Goal: Communication & Community: Answer question/provide support

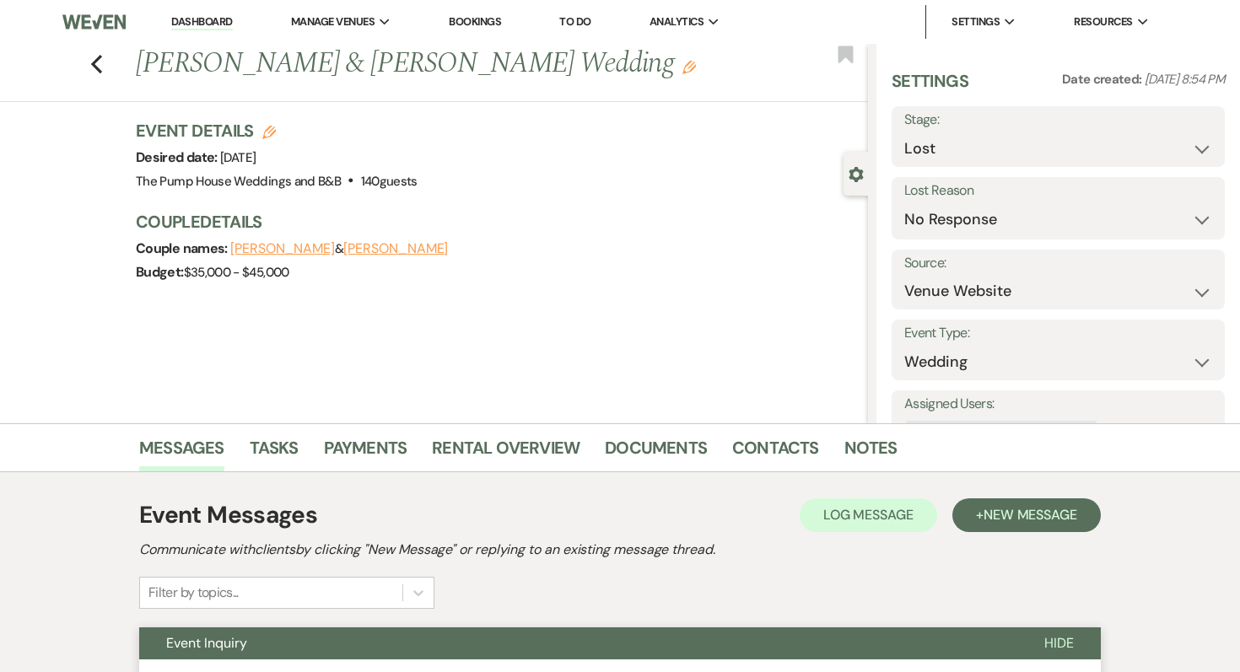
select select "8"
select select "5"
click at [187, 22] on link "Dashboard" at bounding box center [201, 22] width 61 height 16
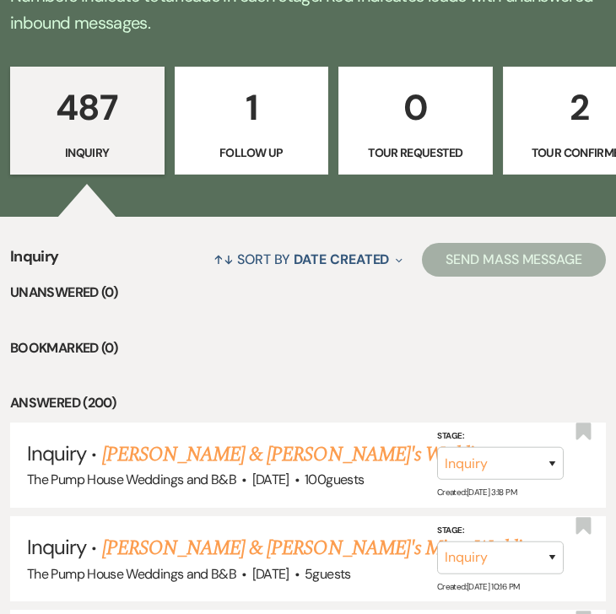
scroll to position [577, 0]
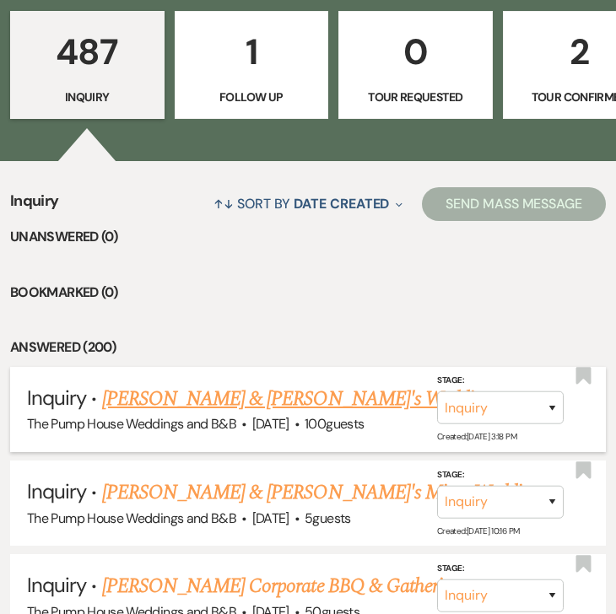
click at [156, 396] on link "Megan & Fiance's Wedding" at bounding box center [297, 399] width 390 height 30
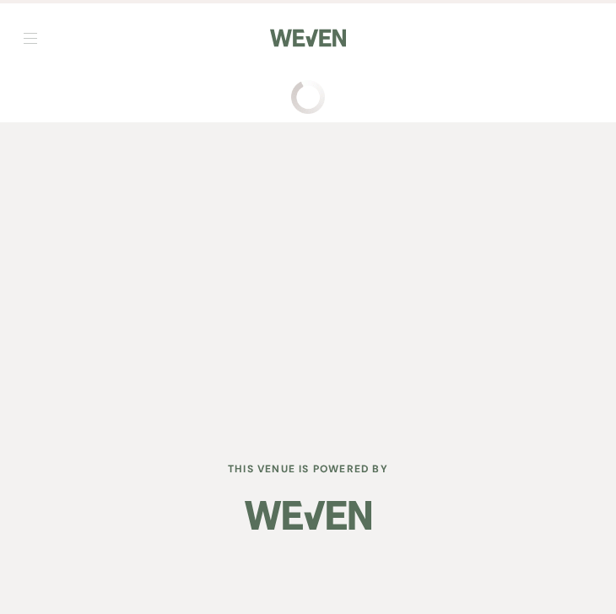
select select "5"
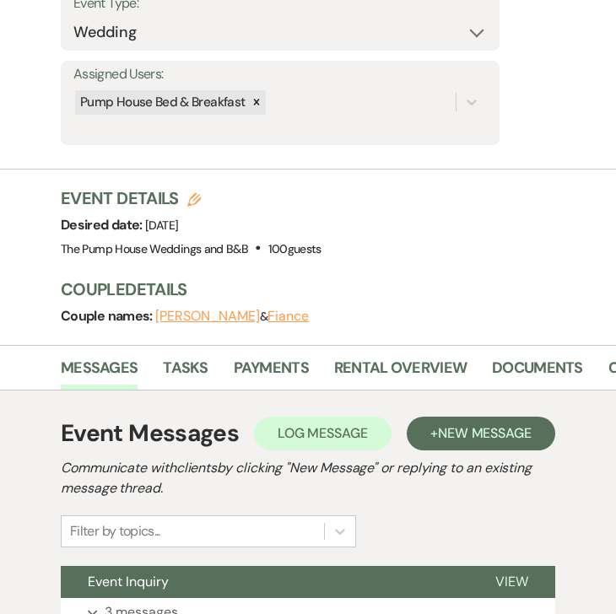
scroll to position [512, 0]
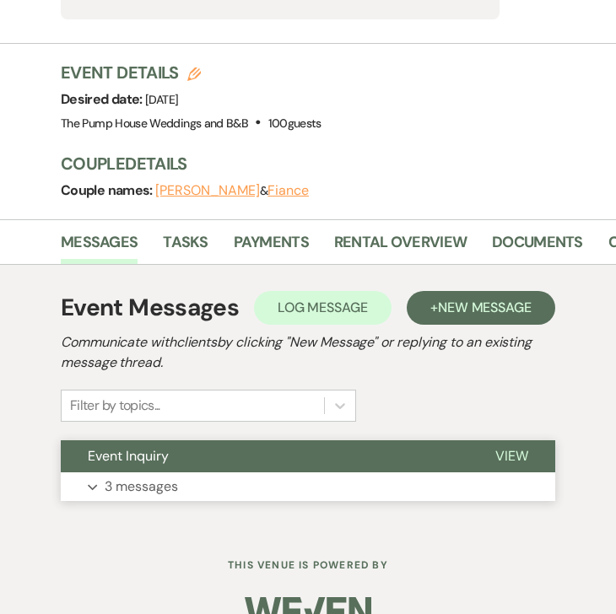
click at [138, 472] on button "Expand 3 messages" at bounding box center [308, 486] width 494 height 29
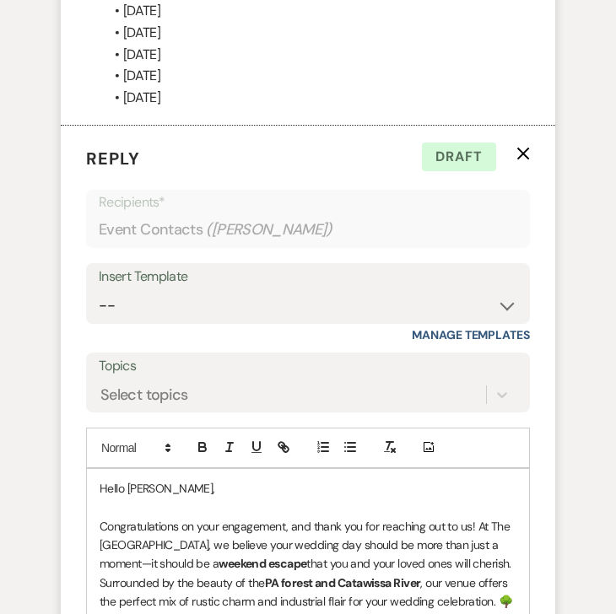
scroll to position [3458, 0]
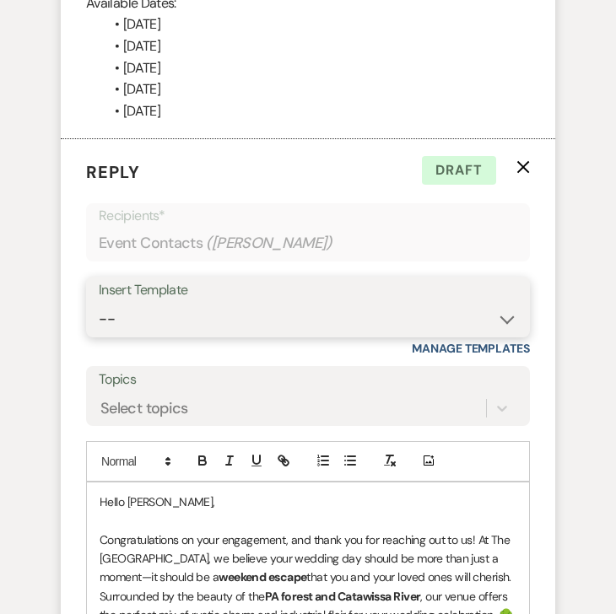
click at [203, 303] on select "-- Weven Planning Portal Introduction (Booked Events) Initial Inquiry Response …" at bounding box center [308, 319] width 418 height 33
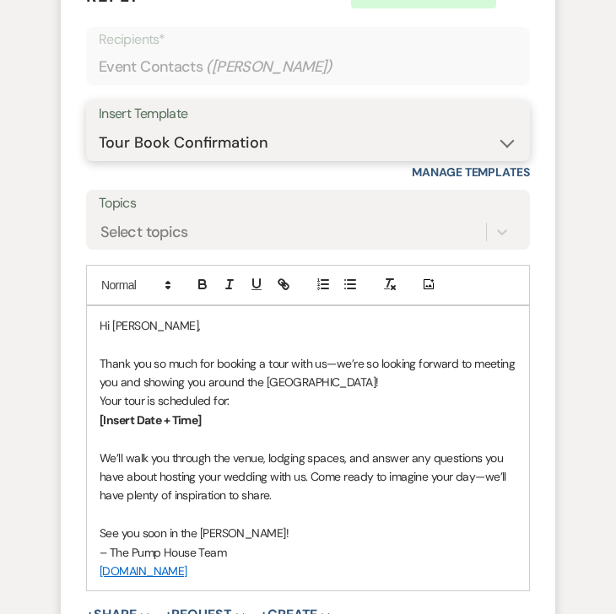
scroll to position [3730, 0]
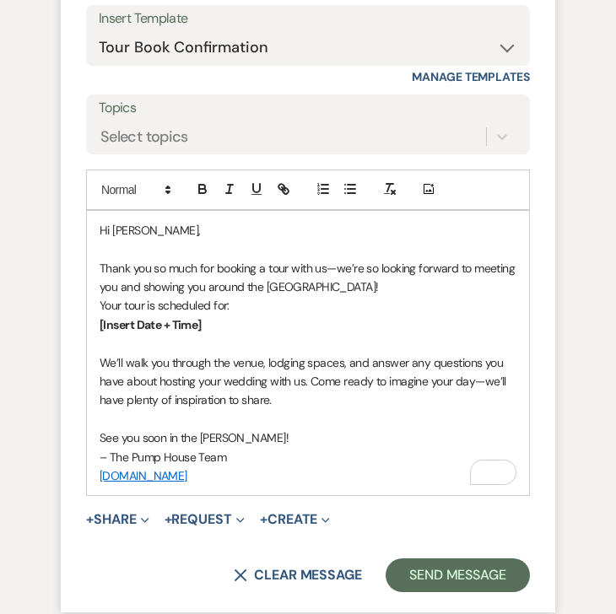
drag, startPoint x: 275, startPoint y: 441, endPoint x: 26, endPoint y: 165, distance: 371.4
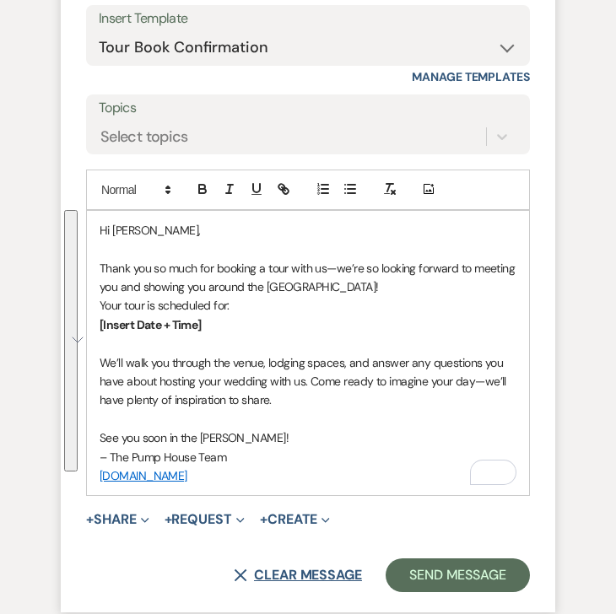
click at [293, 568] on button "X Clear message" at bounding box center [298, 574] width 128 height 13
select select "0"
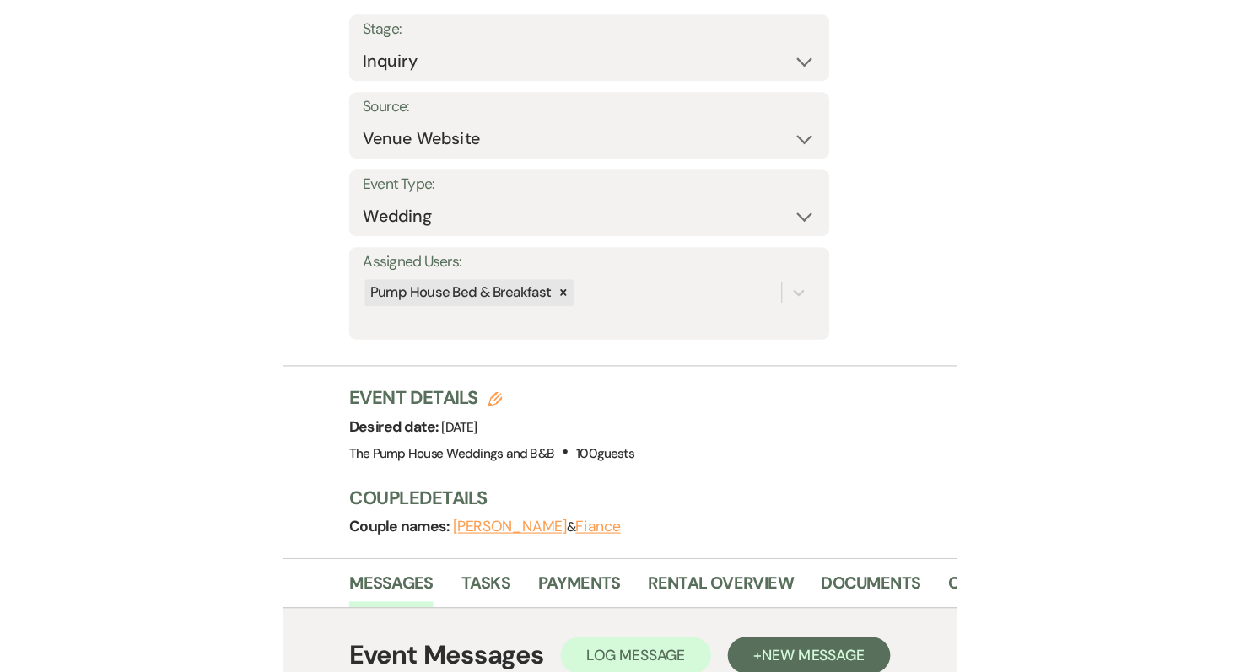
scroll to position [0, 0]
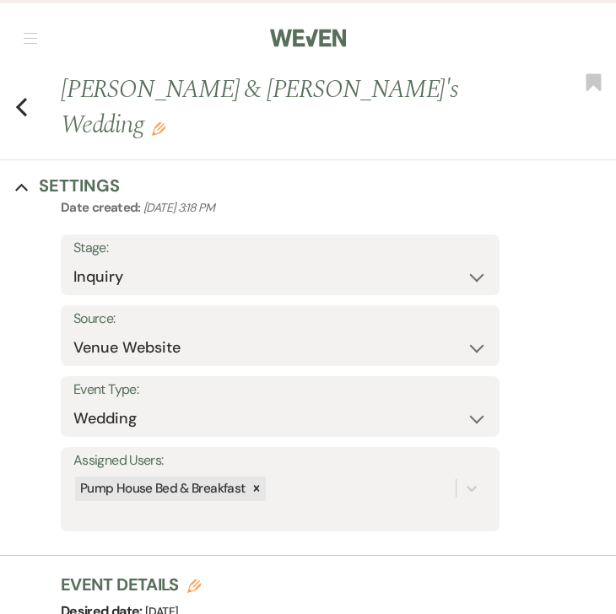
click at [27, 33] on span "button" at bounding box center [30, 33] width 13 height 1
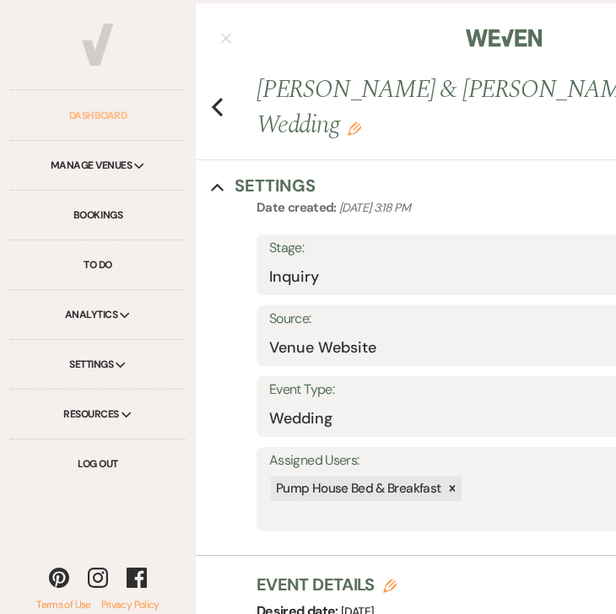
click at [86, 114] on link "Dashboard" at bounding box center [97, 116] width 175 height 50
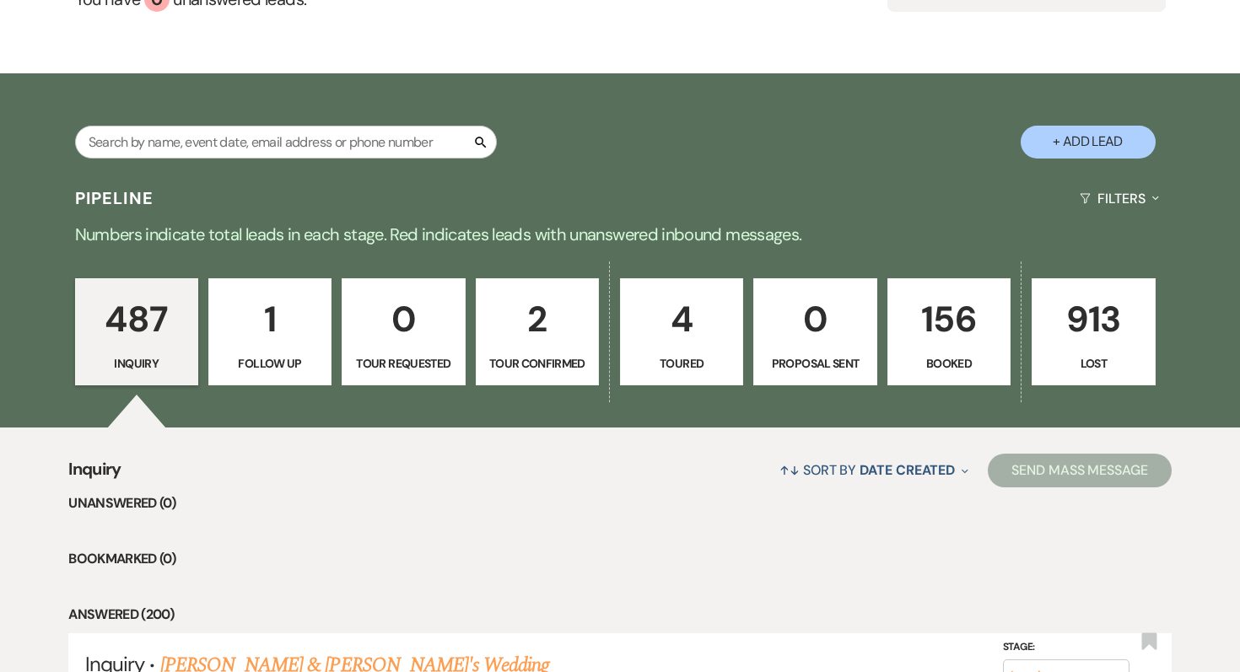
scroll to position [360, 0]
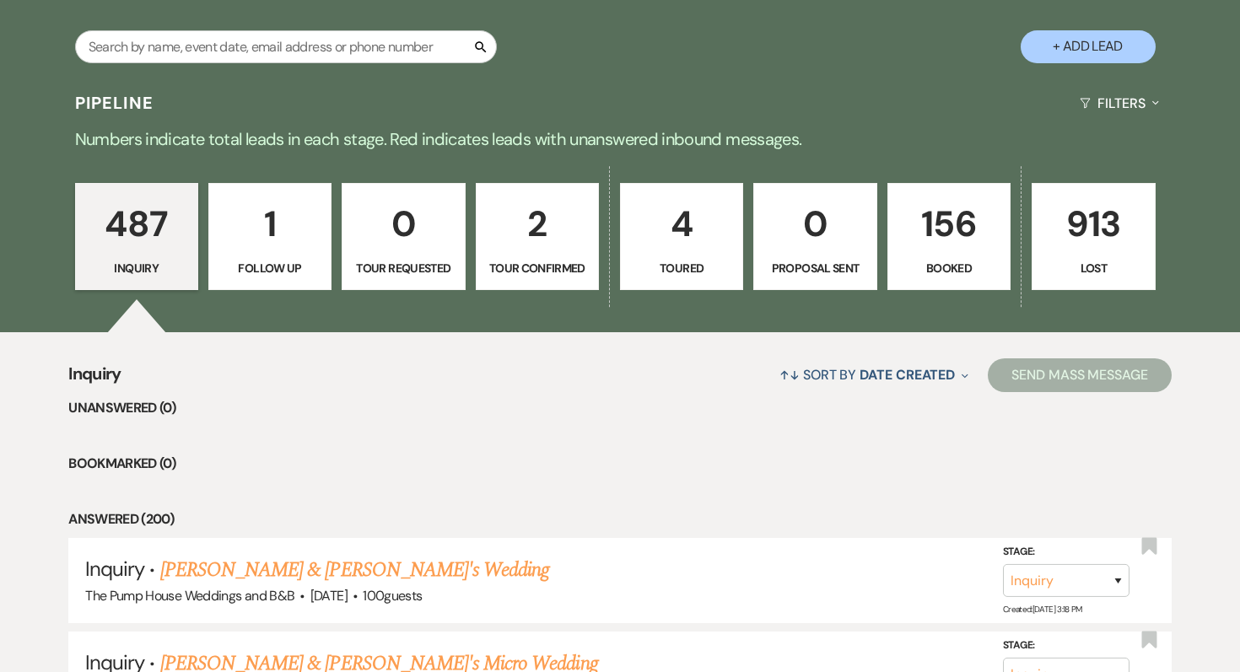
click at [920, 239] on p "156" at bounding box center [948, 224] width 101 height 56
select select "7"
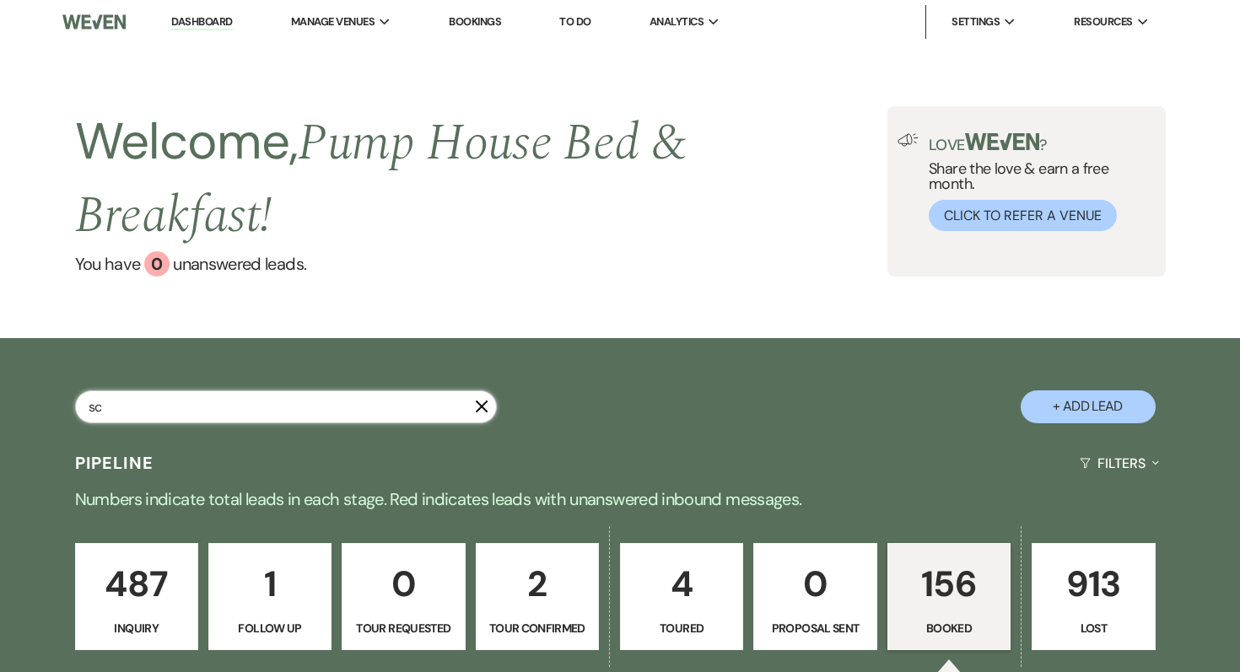
type input "sch"
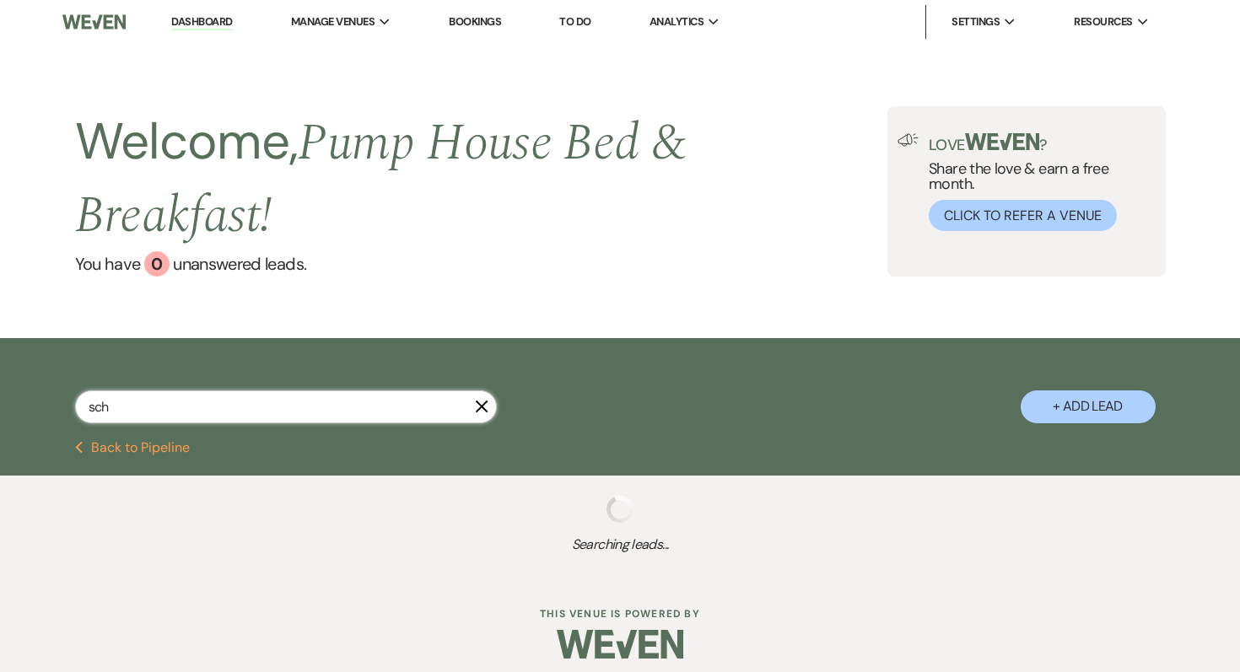
select select "8"
select select "10"
select select "8"
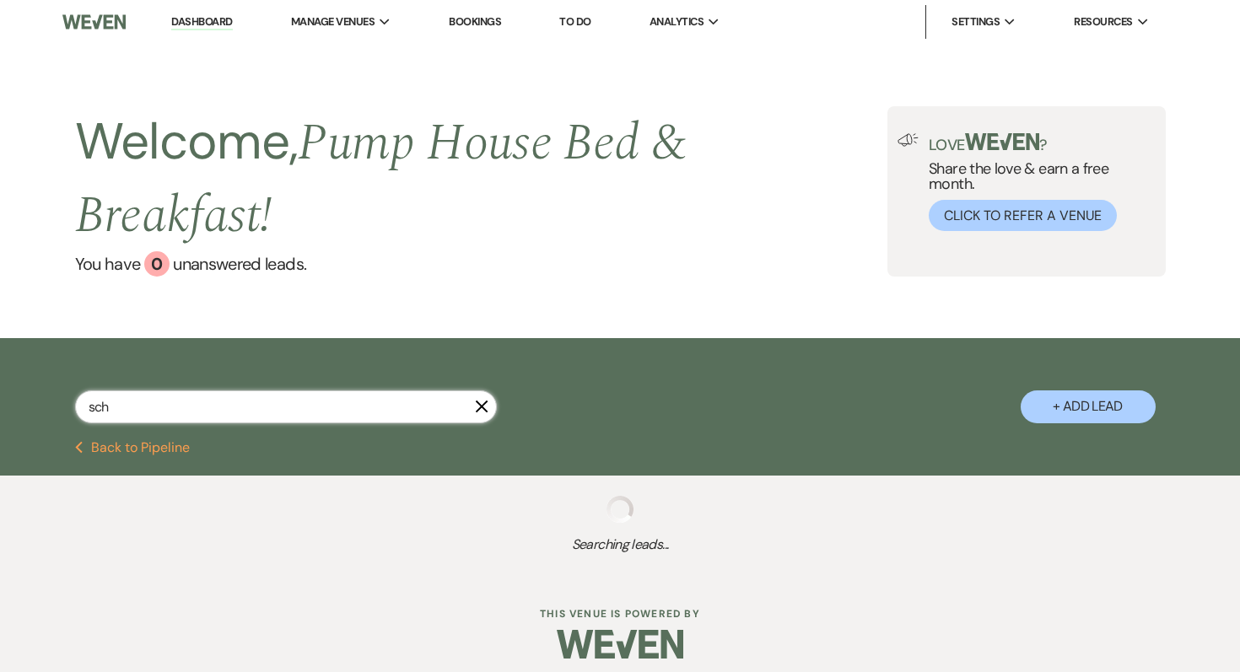
select select "8"
select select "5"
select select "8"
select select "5"
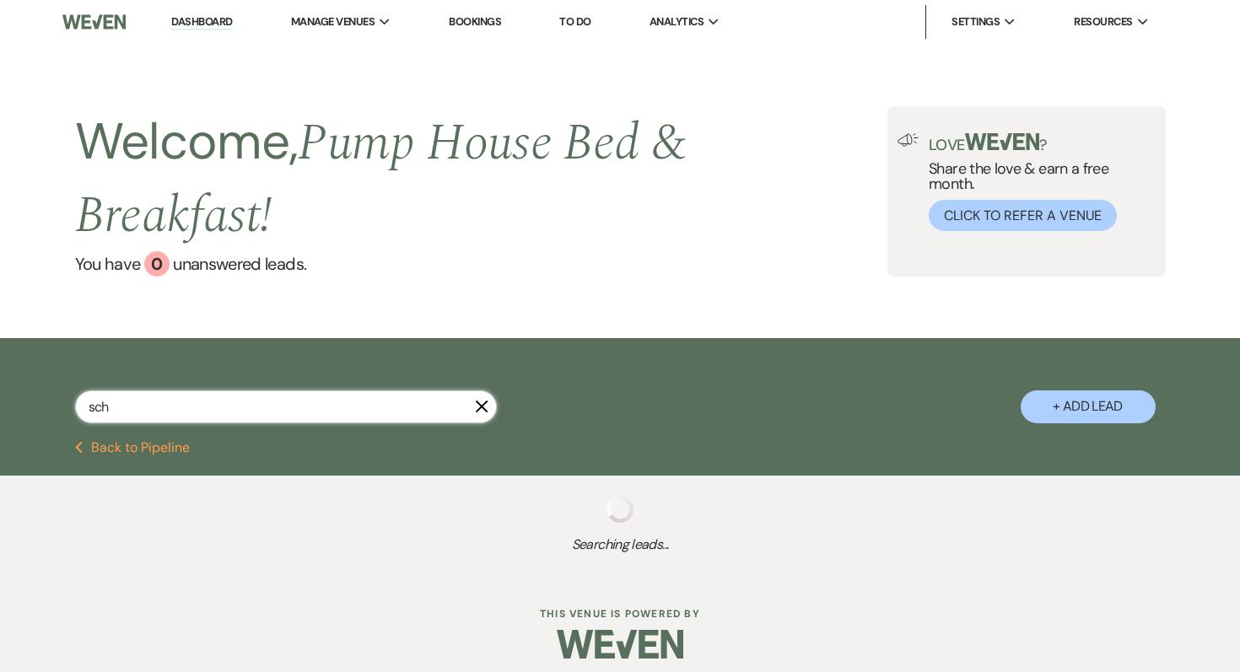
select select "8"
select select "6"
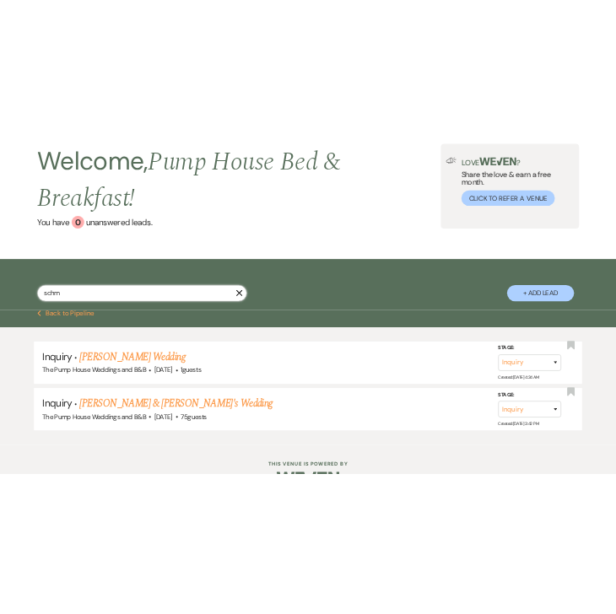
scroll to position [98, 0]
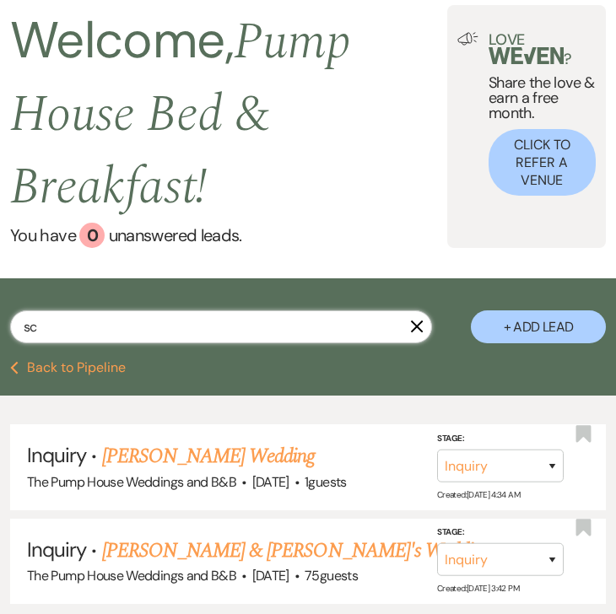
type input "s"
type input "karissa"
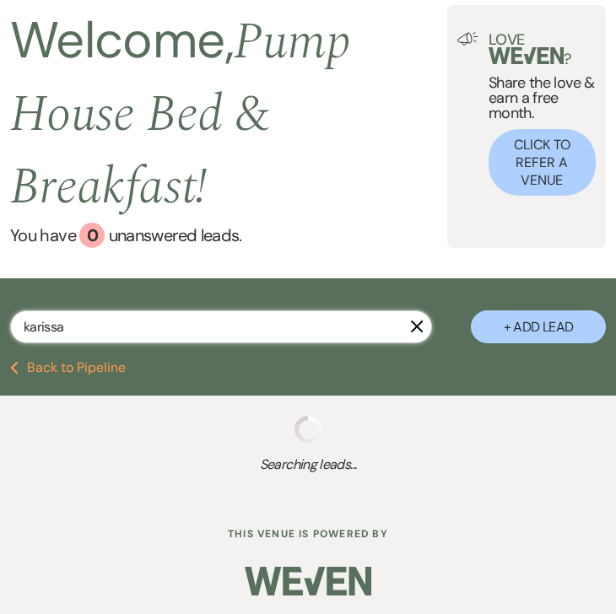
select select "8"
select select "5"
select select "8"
select select "4"
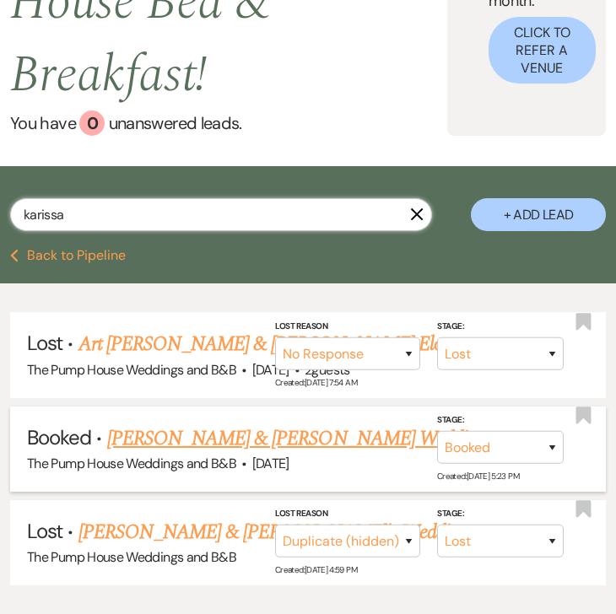
scroll to position [213, 0]
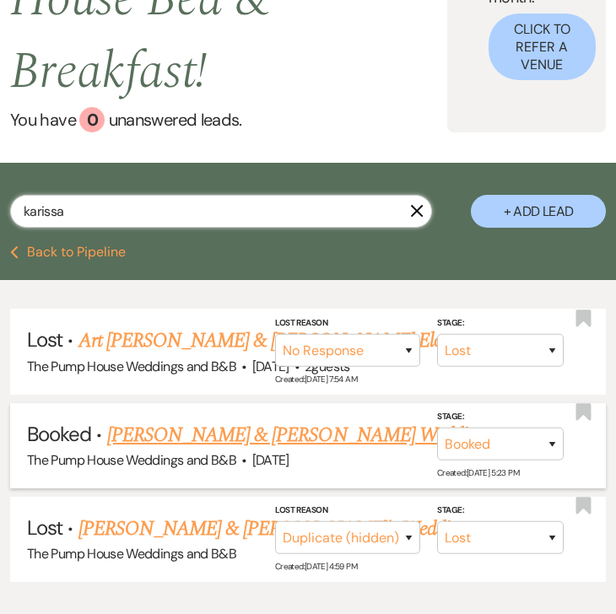
type input "karissa"
click at [190, 435] on link "[PERSON_NAME] & [PERSON_NAME] Wedding" at bounding box center [296, 435] width 378 height 30
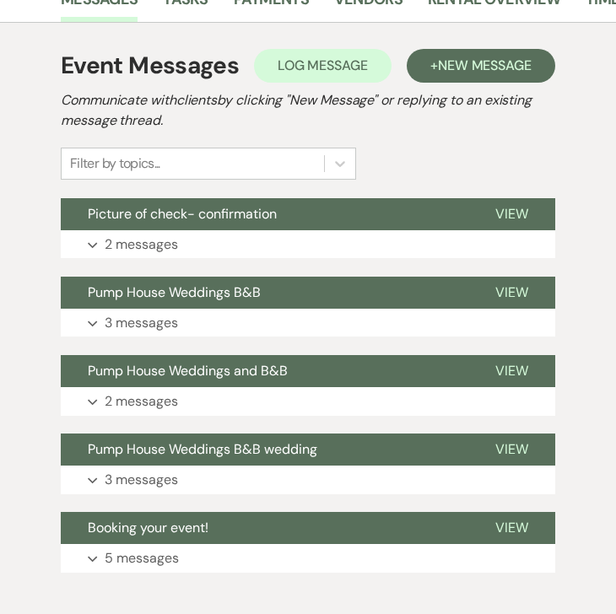
scroll to position [401, 0]
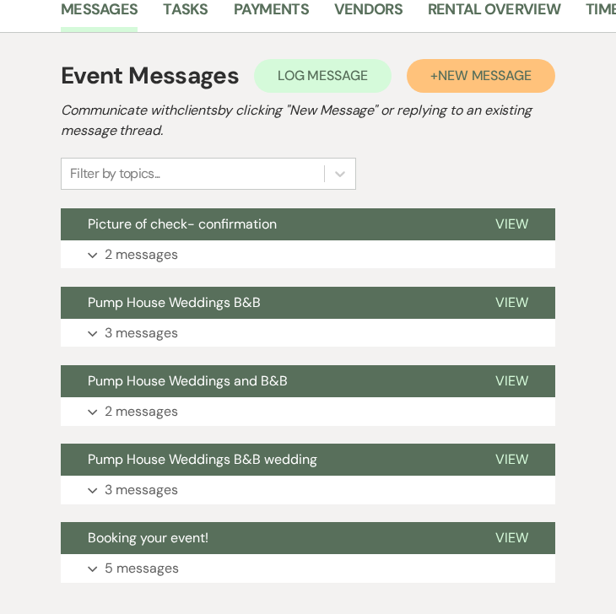
click at [482, 67] on span "New Message" at bounding box center [485, 76] width 94 height 18
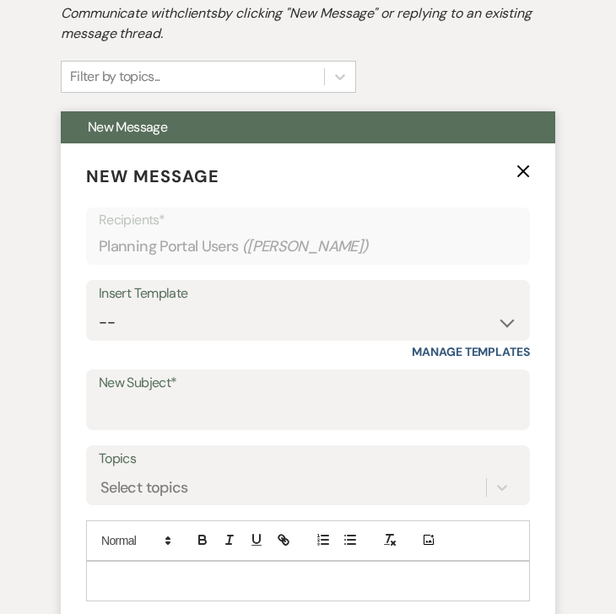
scroll to position [498, 0]
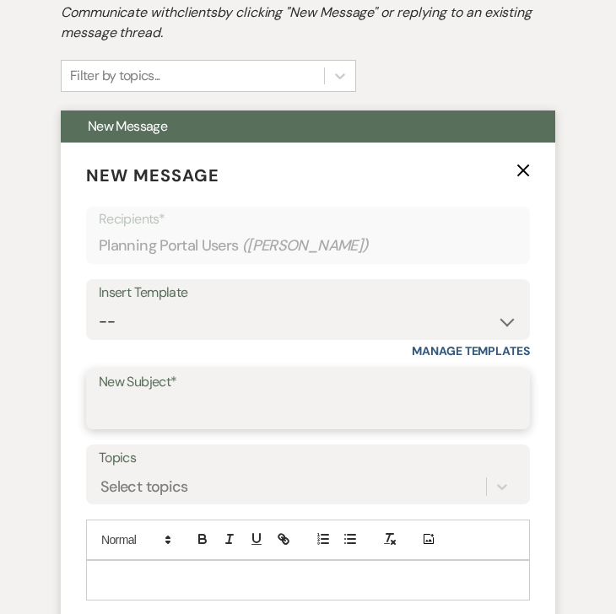
click at [212, 395] on input "New Subject*" at bounding box center [308, 411] width 418 height 33
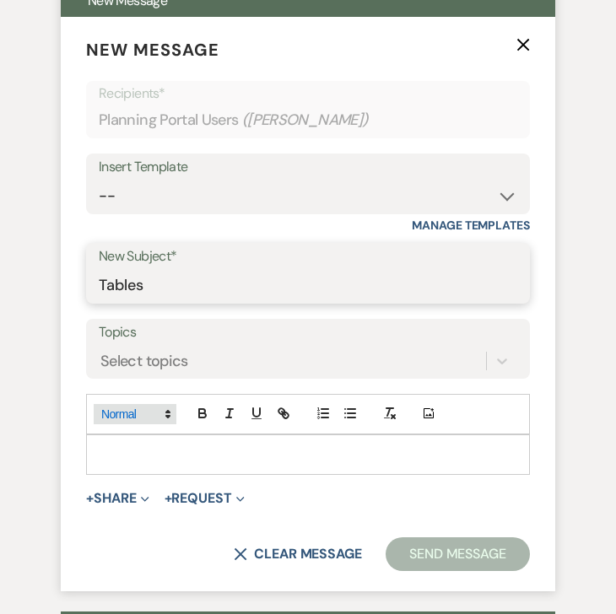
scroll to position [627, 0]
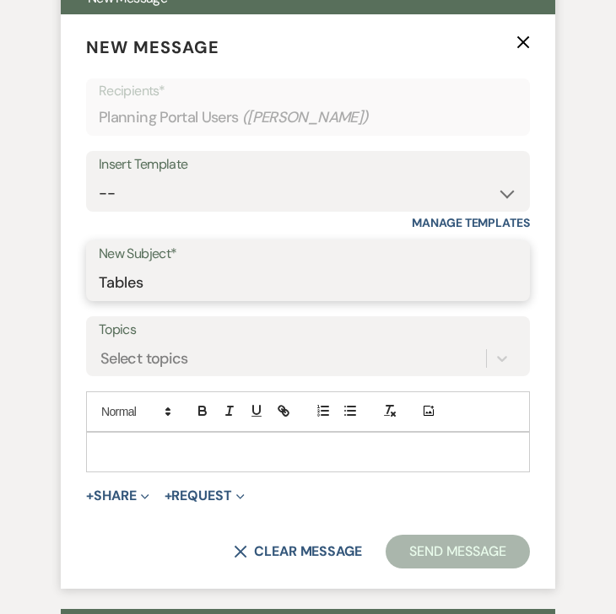
type input "Tables"
click at [130, 443] on p at bounding box center [308, 452] width 417 height 19
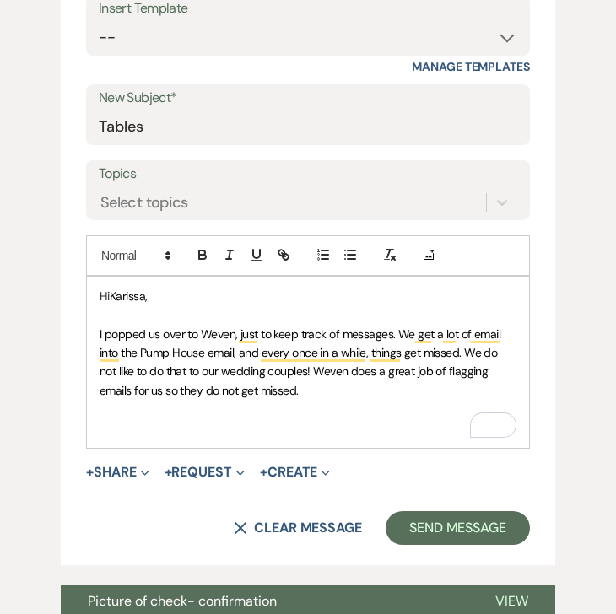
scroll to position [802, 0]
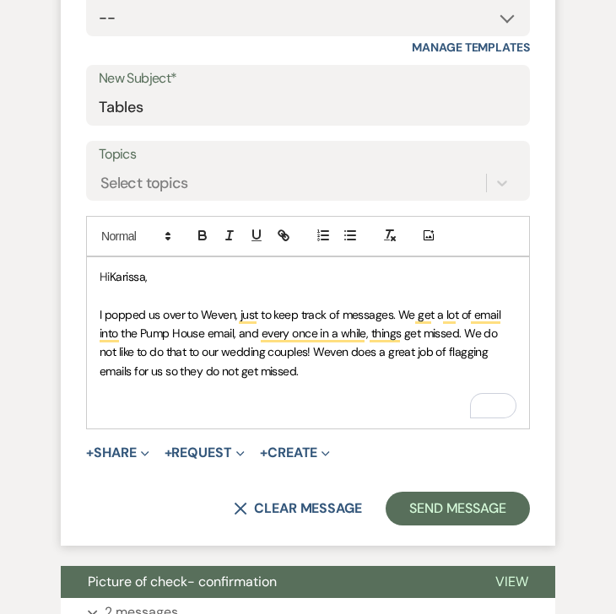
click at [124, 400] on p "To enrich screen reader interactions, please activate Accessibility in Grammarl…" at bounding box center [308, 409] width 417 height 19
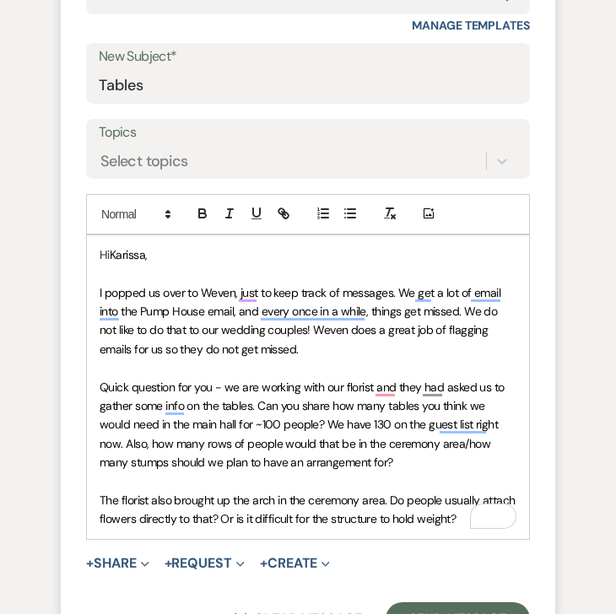
scroll to position [825, 0]
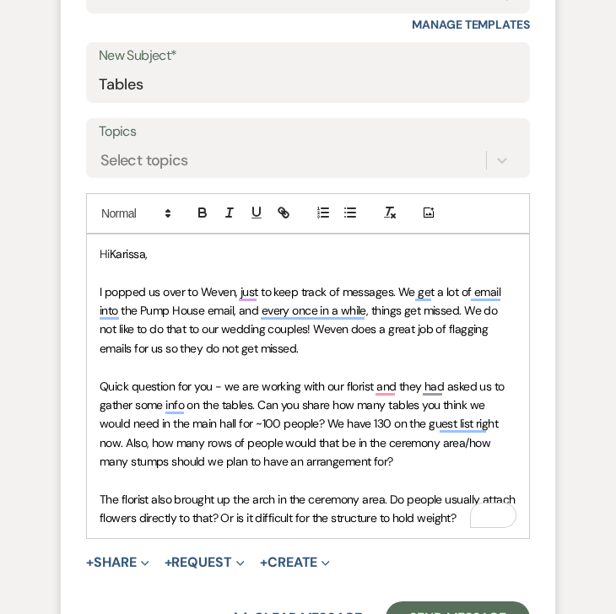
click at [291, 315] on p "I popped us over to Weven, just to keep track of messages. We get a lot of emai…" at bounding box center [308, 320] width 417 height 76
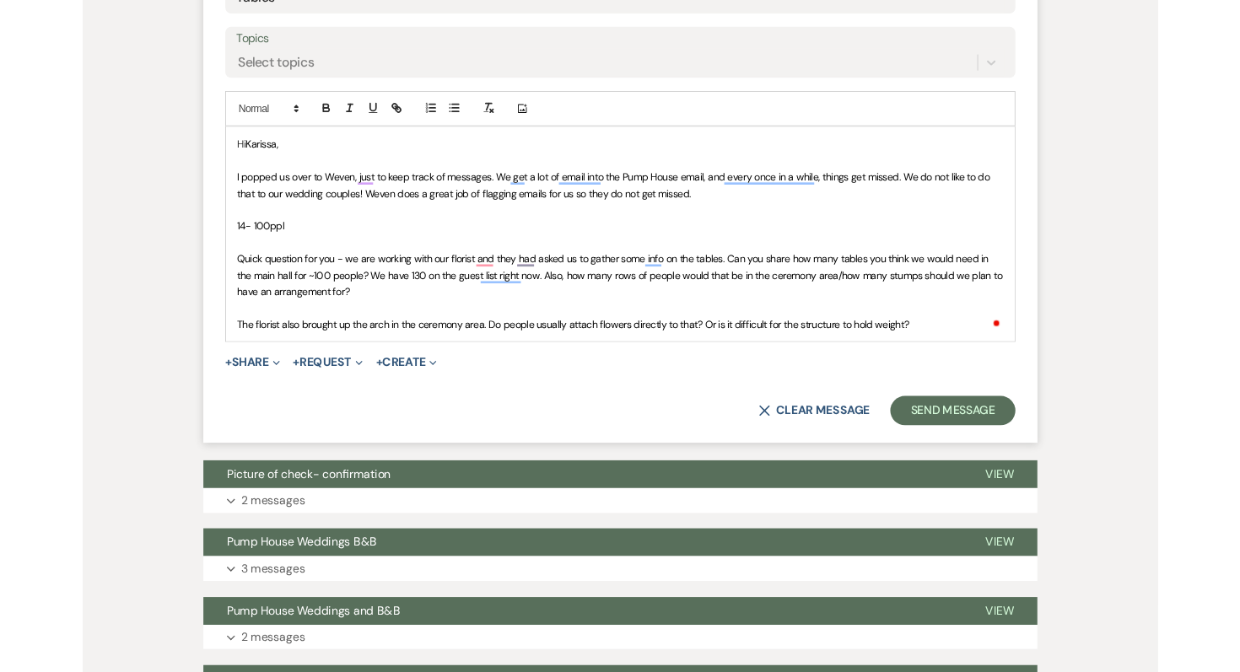
scroll to position [783, 0]
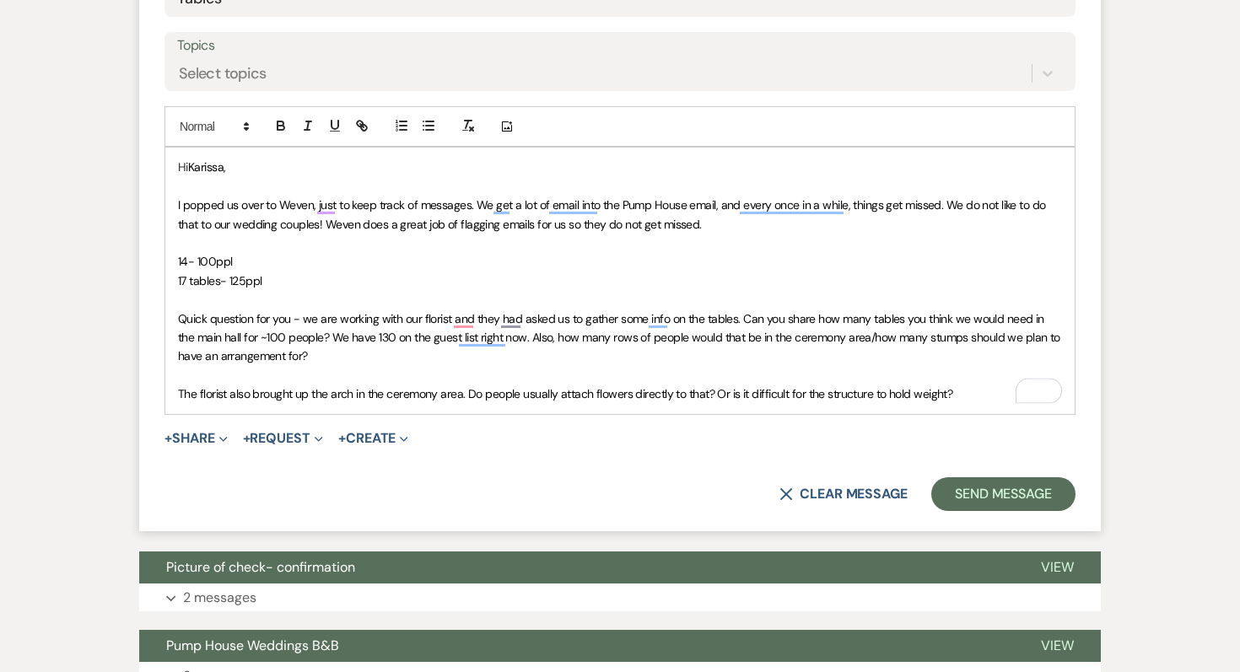
click at [187, 261] on span "14- 100ppl" at bounding box center [205, 261] width 54 height 15
click at [218, 234] on p "To enrich screen reader interactions, please activate Accessibility in Grammarl…" at bounding box center [620, 243] width 884 height 19
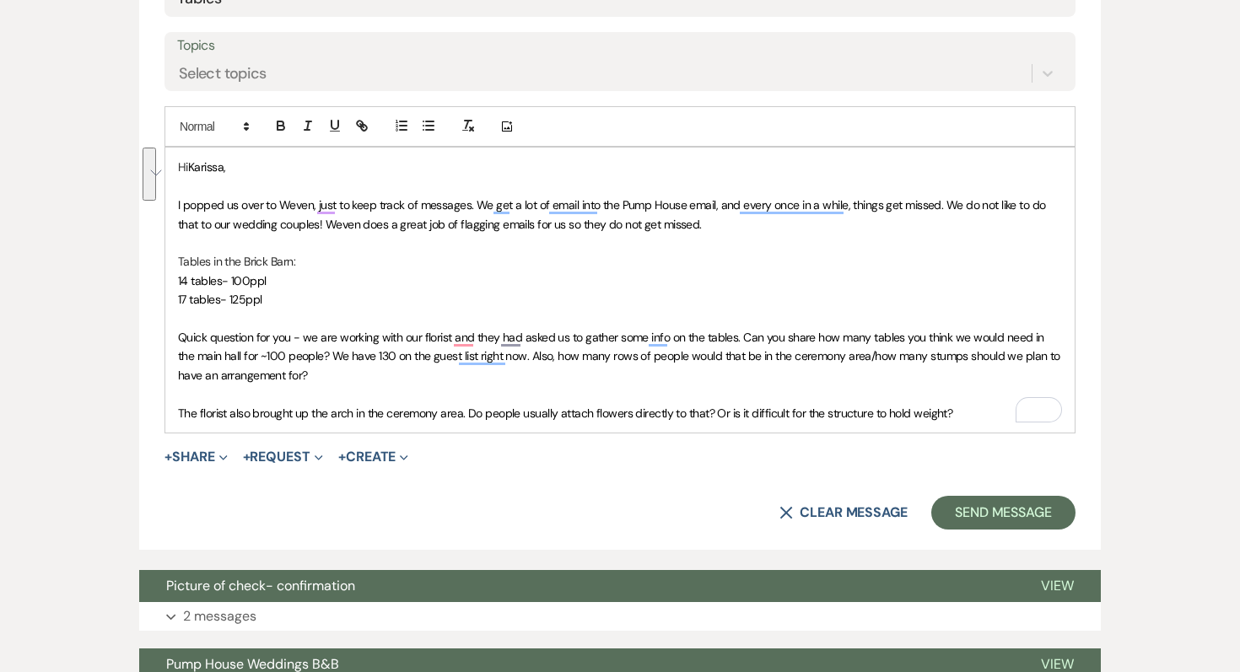
drag, startPoint x: 290, startPoint y: 373, endPoint x: 171, endPoint y: 341, distance: 123.1
click at [171, 341] on div "Event Messages Log Log Message + New Message Communicate with clients by clicki…" at bounding box center [619, 257] width 961 height 1394
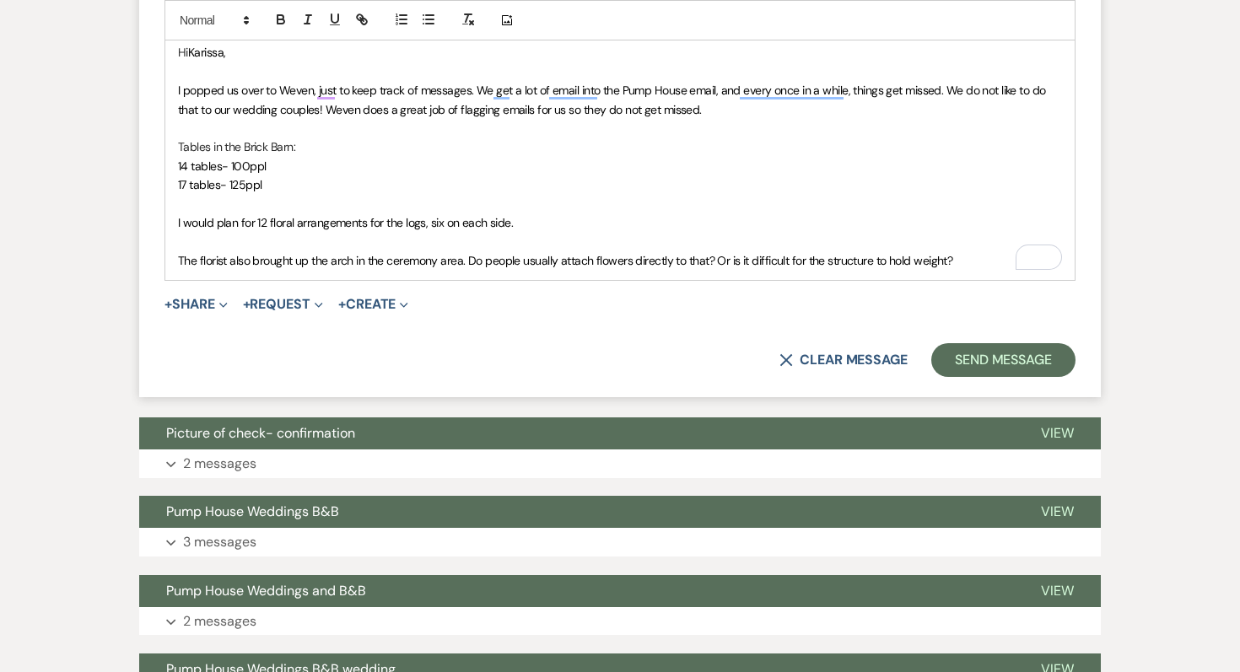
scroll to position [895, 0]
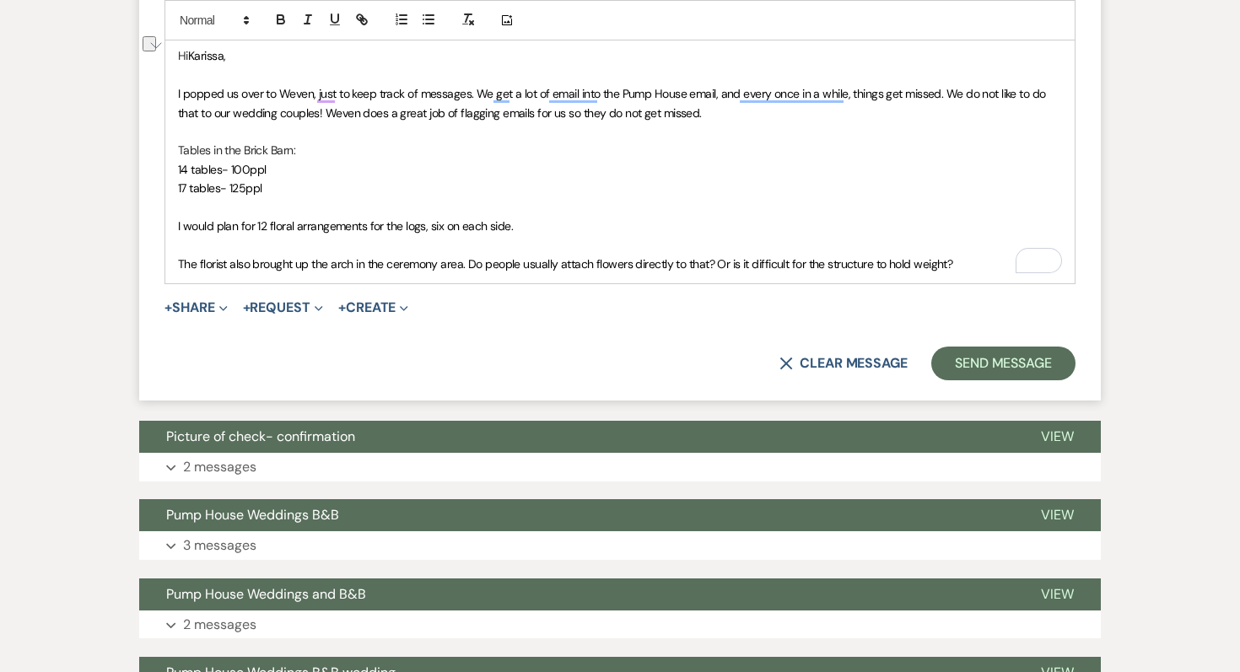
drag, startPoint x: 960, startPoint y: 264, endPoint x: 160, endPoint y: 268, distance: 800.3
click at [160, 267] on div "Event Messages Log Log Message + New Message Communicate with clients by clicki…" at bounding box center [619, 126] width 961 height 1356
click at [292, 272] on p "I would say half the people or more do some florals on the arch. It is very stu…" at bounding box center [620, 264] width 884 height 19
click at [784, 263] on p "I would say half the couples or more do some florals on the arch. It is very st…" at bounding box center [620, 264] width 884 height 19
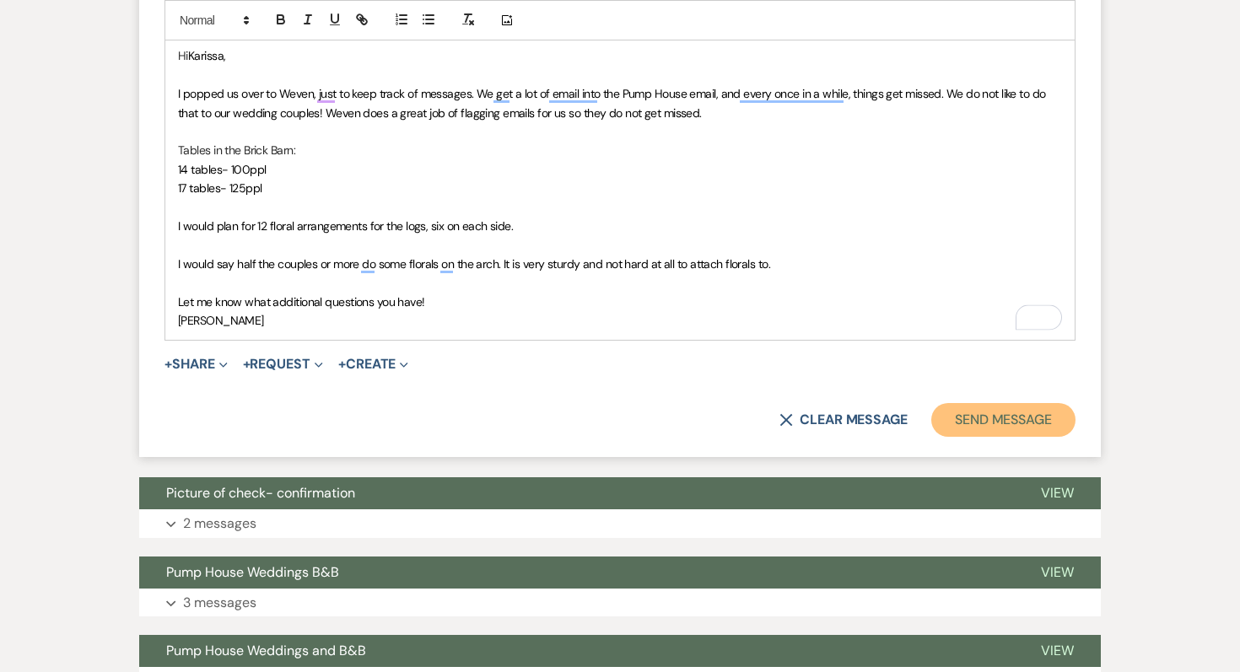
click at [995, 424] on button "Send Message" at bounding box center [1003, 420] width 144 height 34
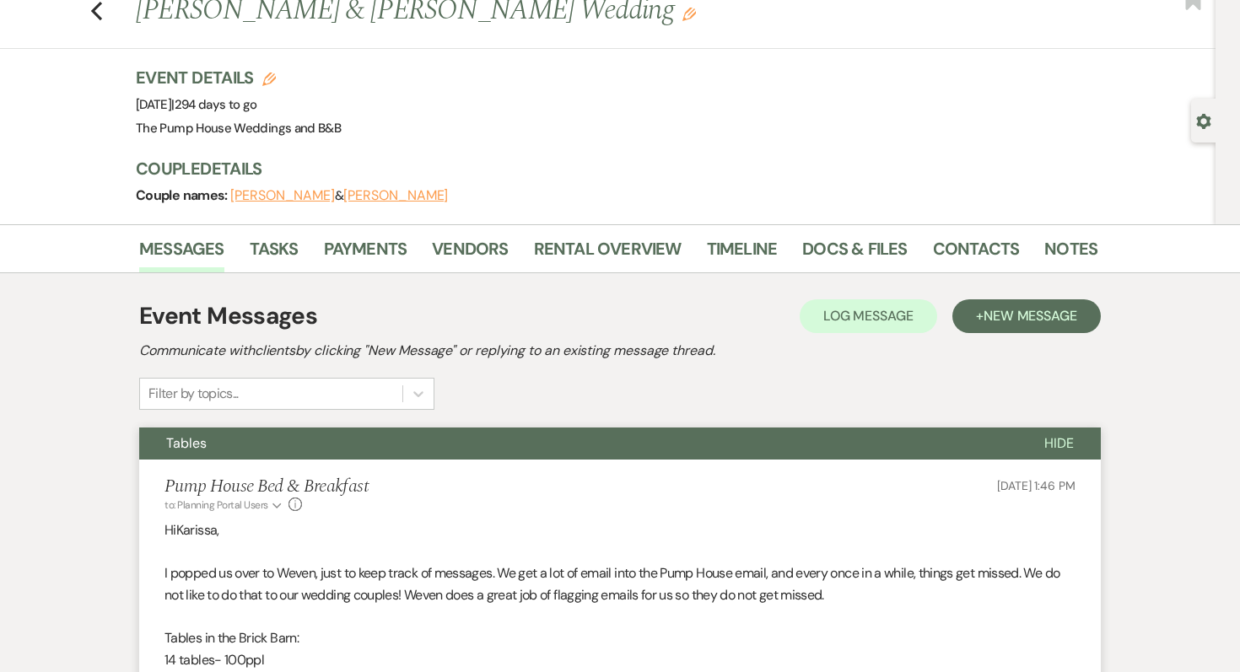
scroll to position [0, 0]
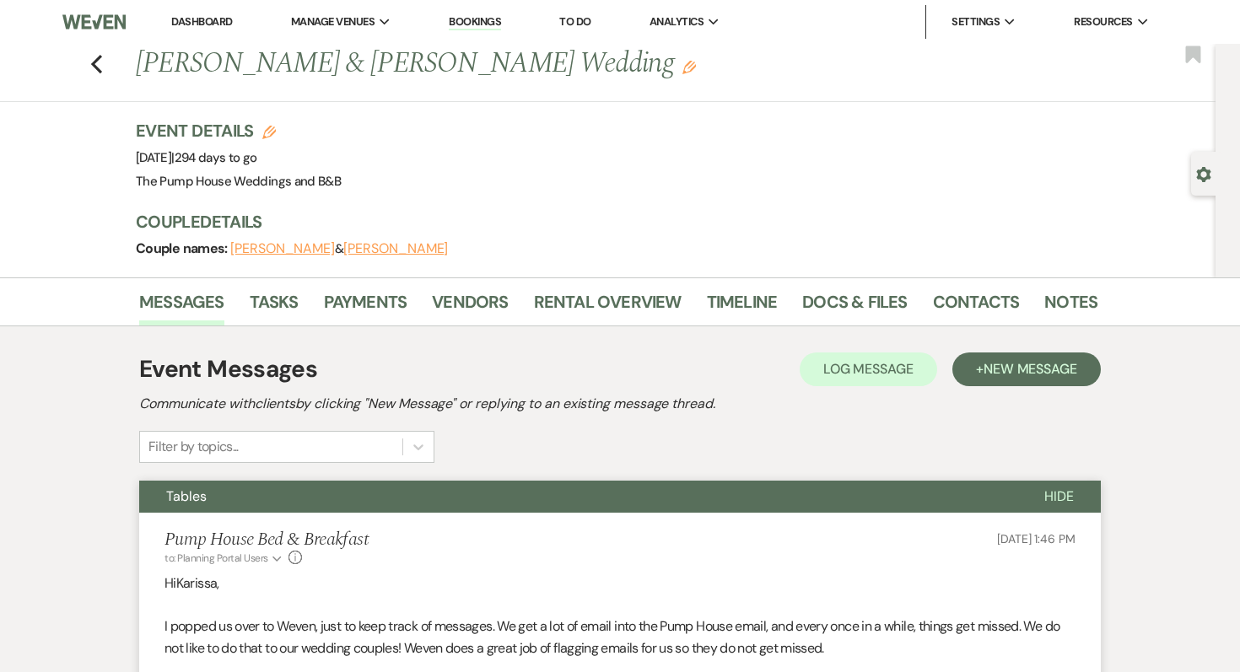
click at [211, 24] on link "Dashboard" at bounding box center [201, 21] width 61 height 14
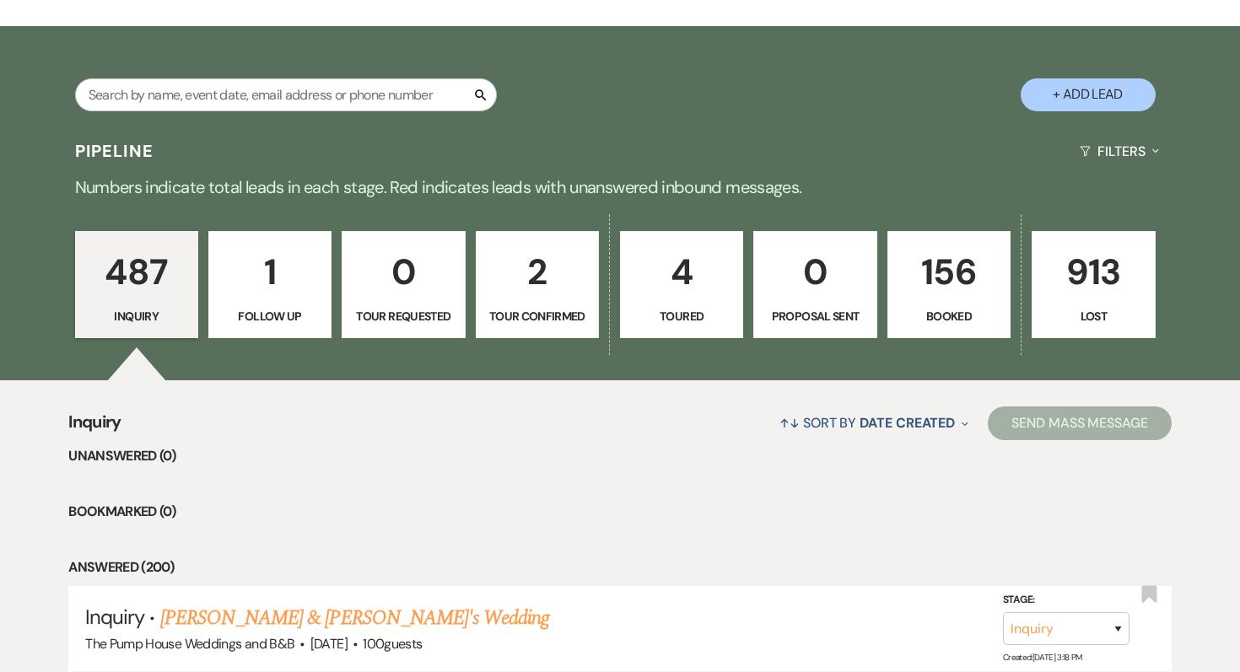
scroll to position [351, 0]
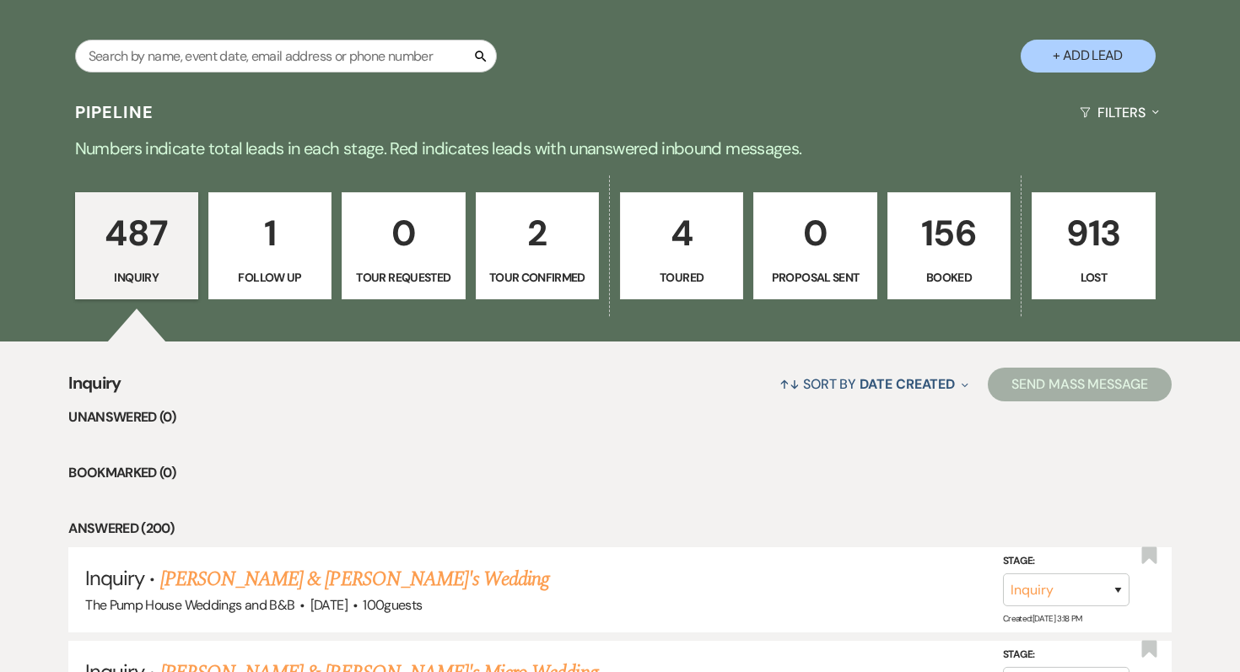
click at [923, 287] on p "Booked" at bounding box center [948, 277] width 101 height 19
select select "7"
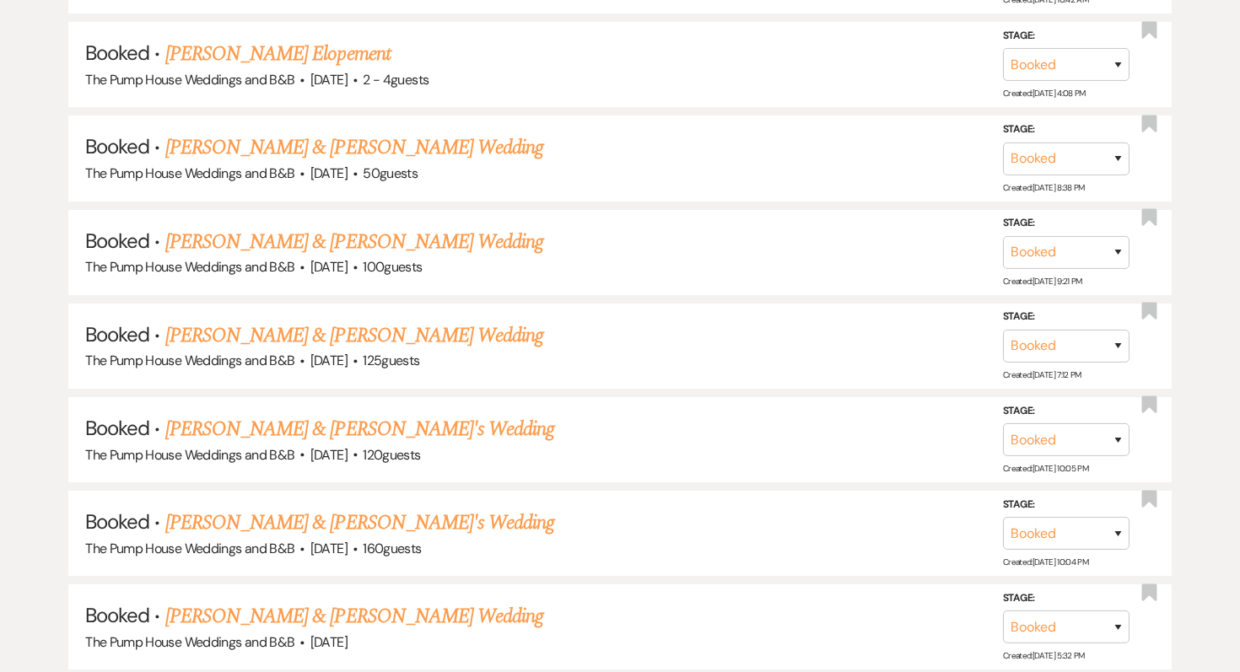
scroll to position [1911, 0]
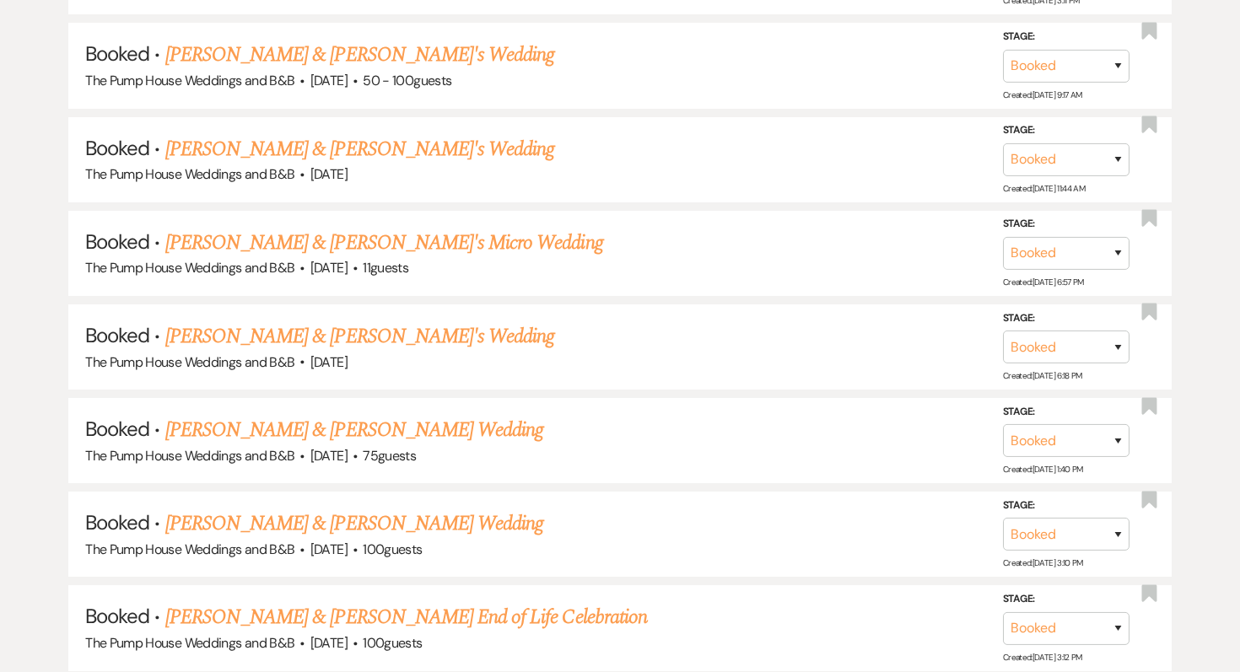
scroll to position [7918, 0]
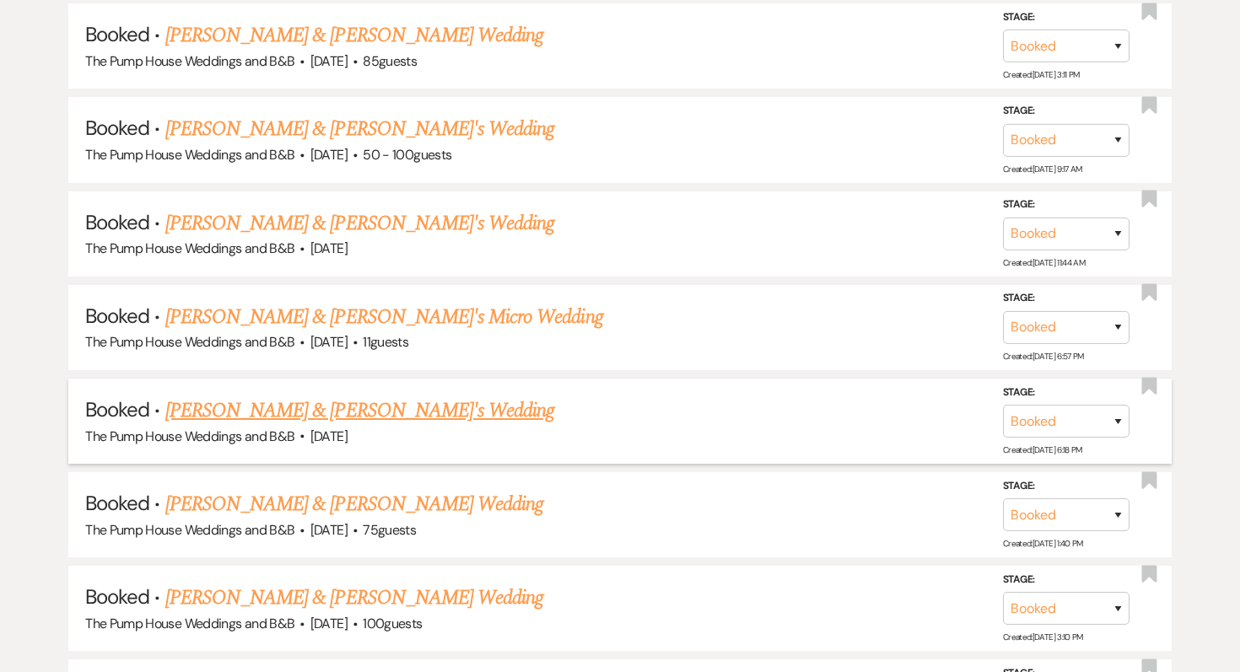
click at [414, 395] on link "[PERSON_NAME] & [PERSON_NAME]'s Wedding" at bounding box center [360, 410] width 390 height 30
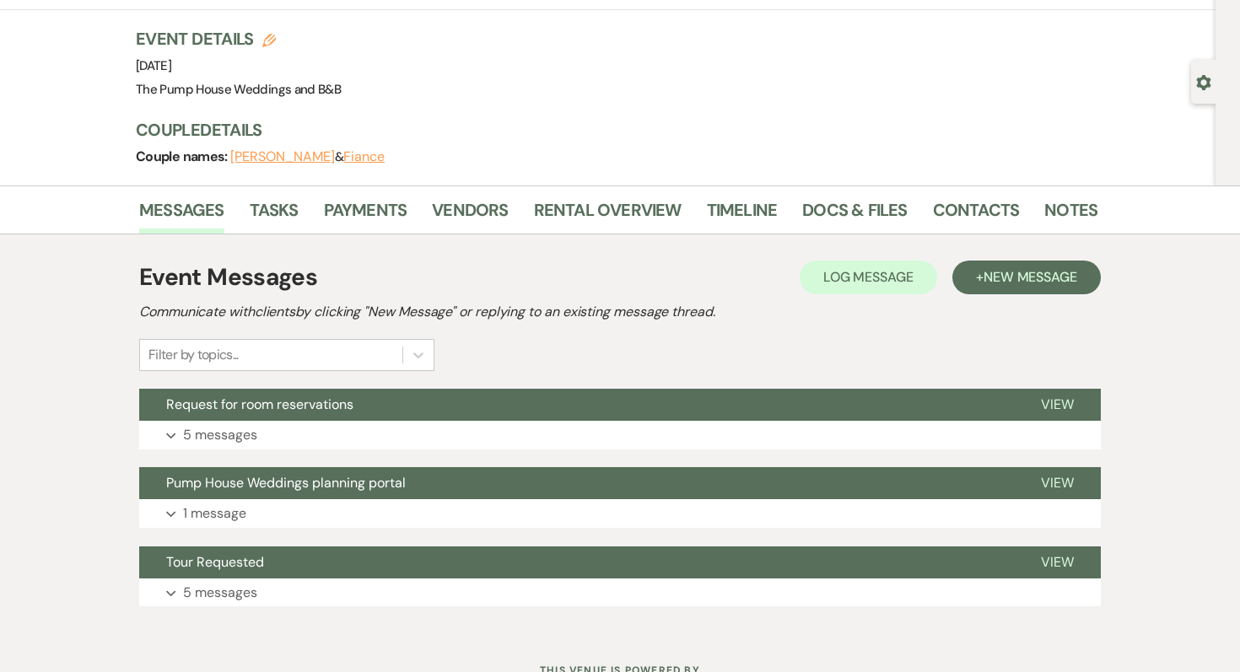
scroll to position [122, 0]
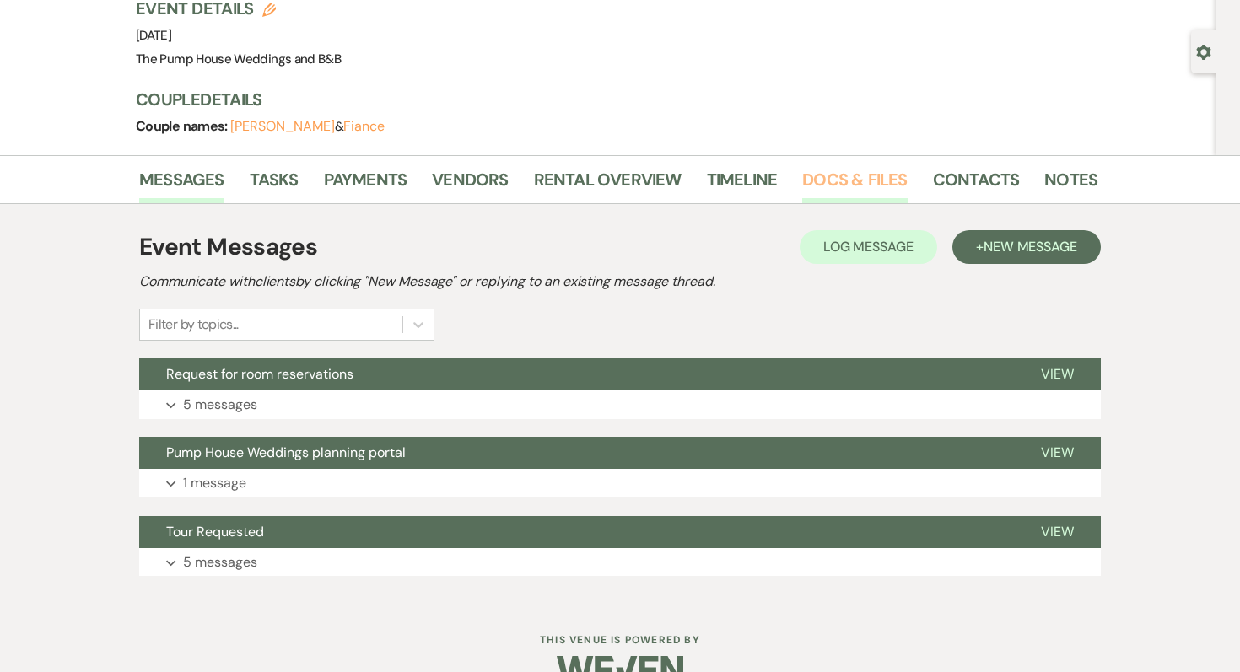
click at [831, 176] on link "Docs & Files" at bounding box center [854, 184] width 105 height 37
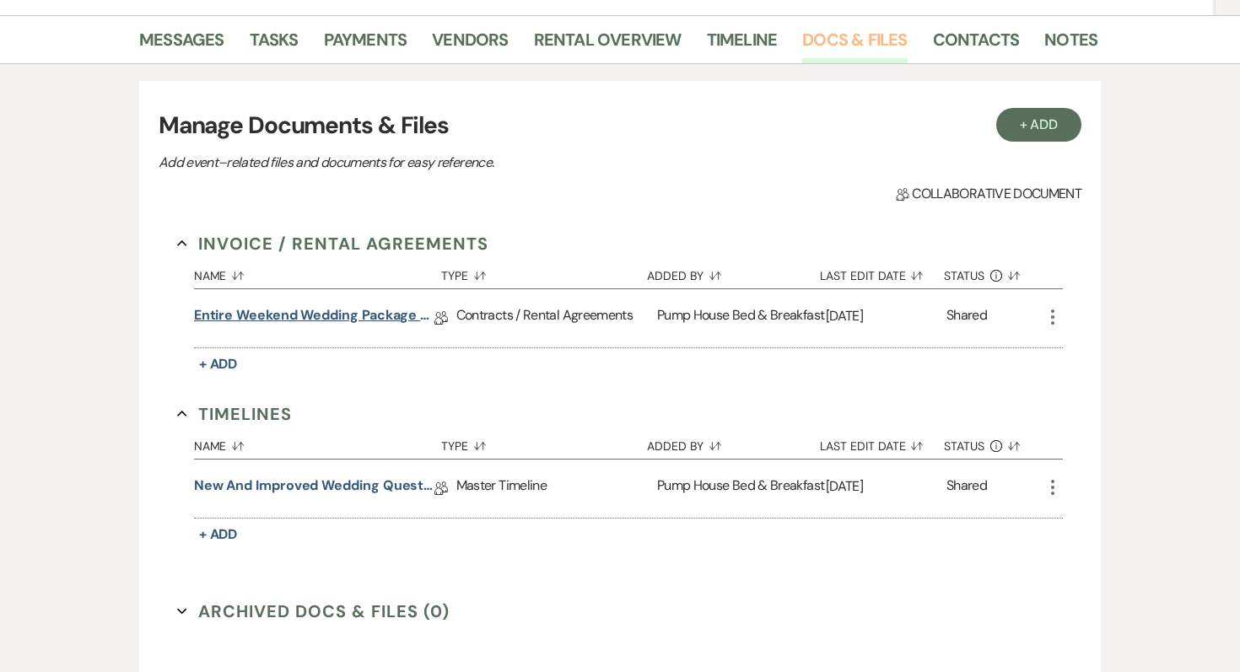
scroll to position [363, 0]
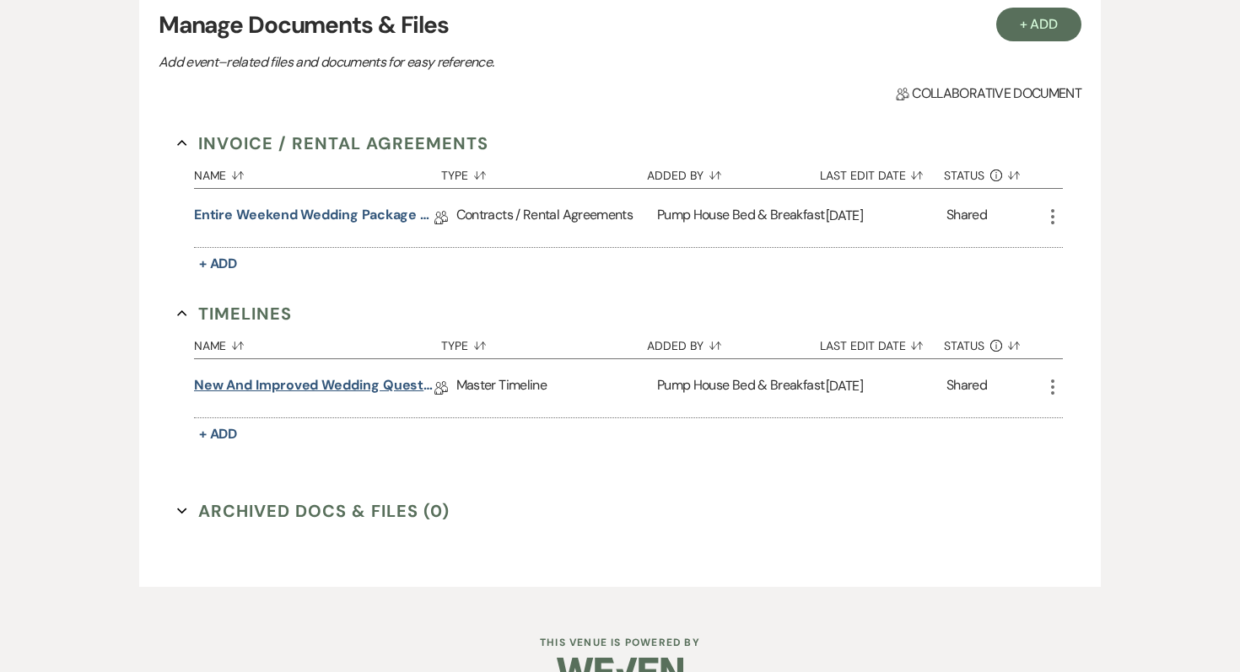
click at [352, 376] on link "New and improved Wedding Questionnaire" at bounding box center [314, 388] width 240 height 26
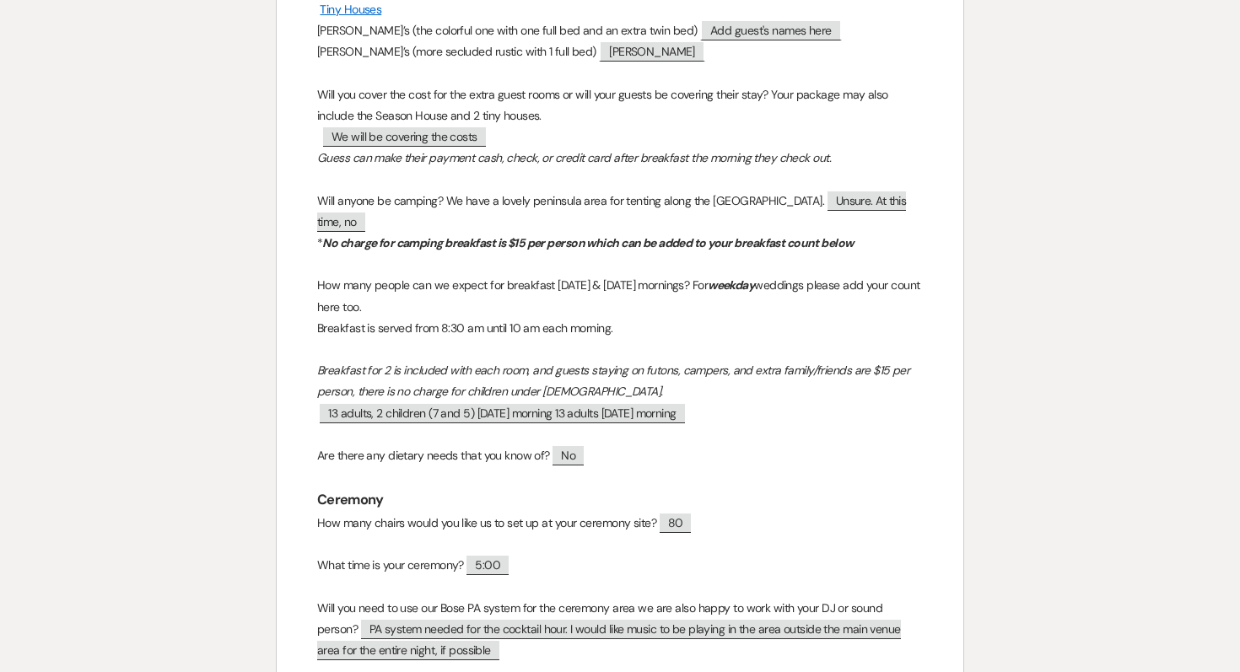
scroll to position [782, 0]
